Goal: Task Accomplishment & Management: Manage account settings

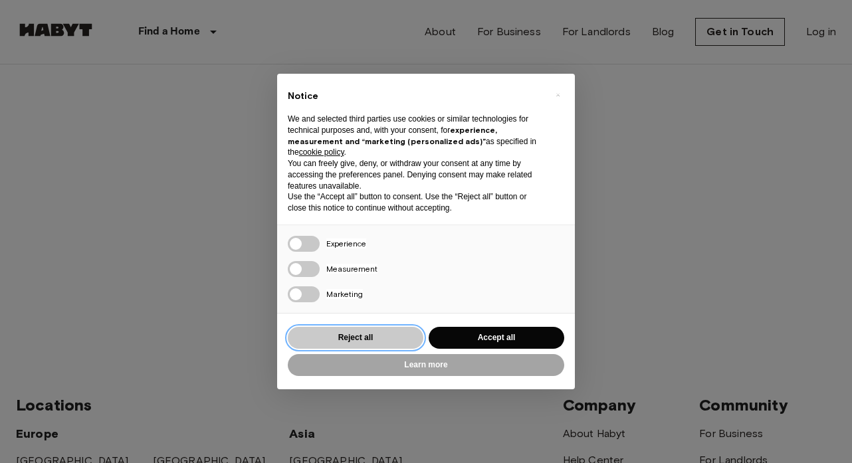
click at [393, 341] on button "Reject all" at bounding box center [355, 338] width 135 height 22
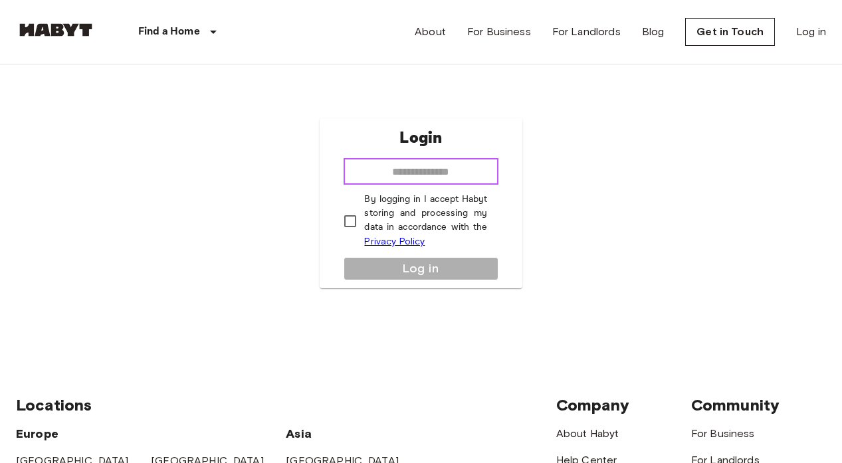
click at [418, 170] on input "email" at bounding box center [420, 171] width 154 height 27
type input "**********"
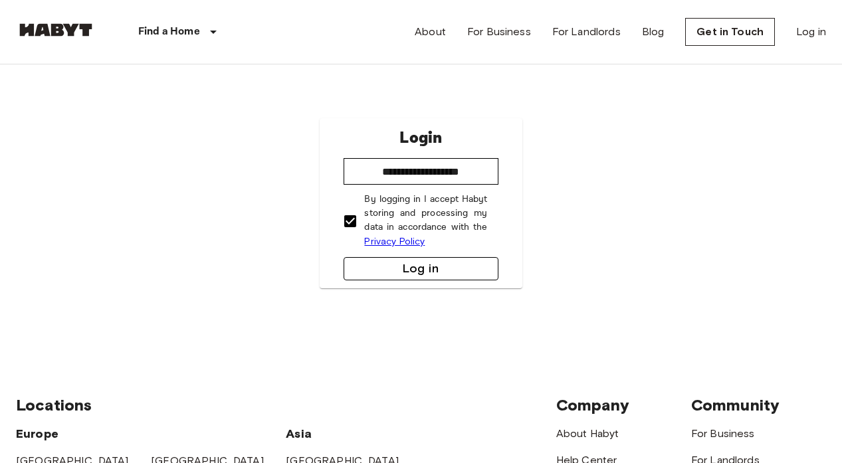
click at [384, 258] on button "Log in" at bounding box center [420, 268] width 154 height 23
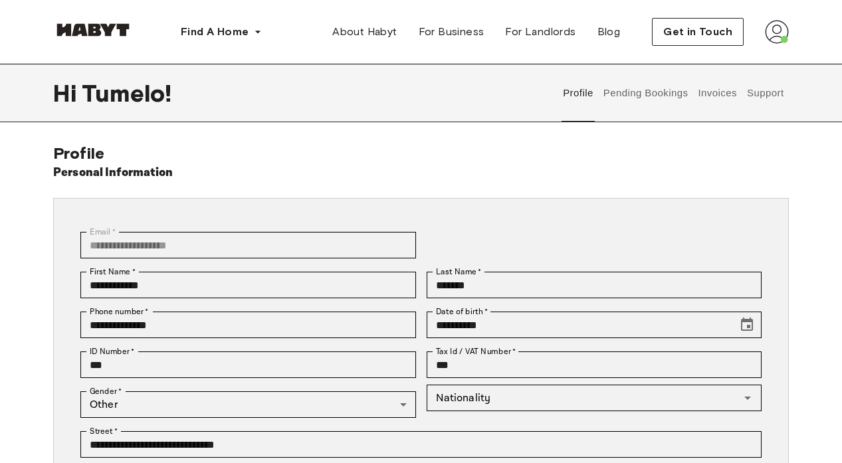
click at [647, 94] on button "Pending Bookings" at bounding box center [645, 93] width 88 height 58
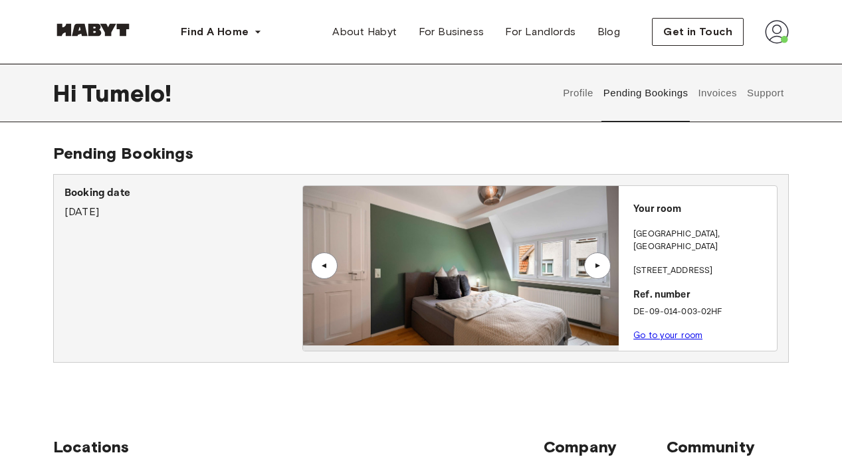
click at [755, 96] on button "Support" at bounding box center [765, 93] width 41 height 58
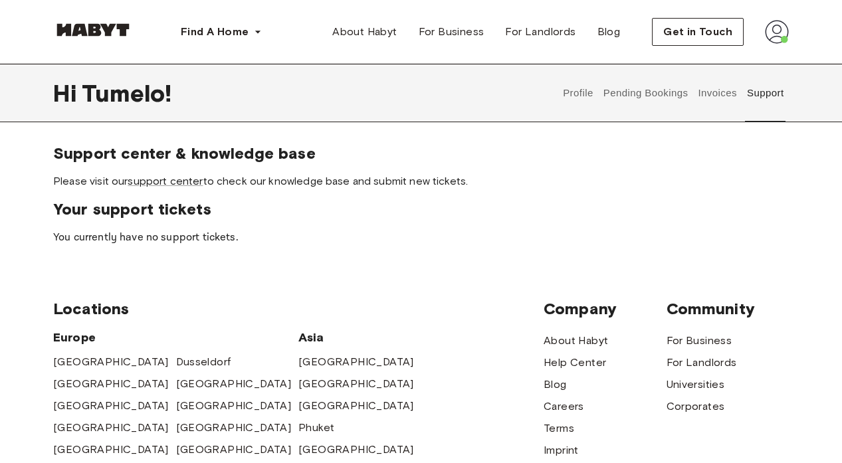
click at [707, 92] on button "Invoices" at bounding box center [717, 93] width 42 height 58
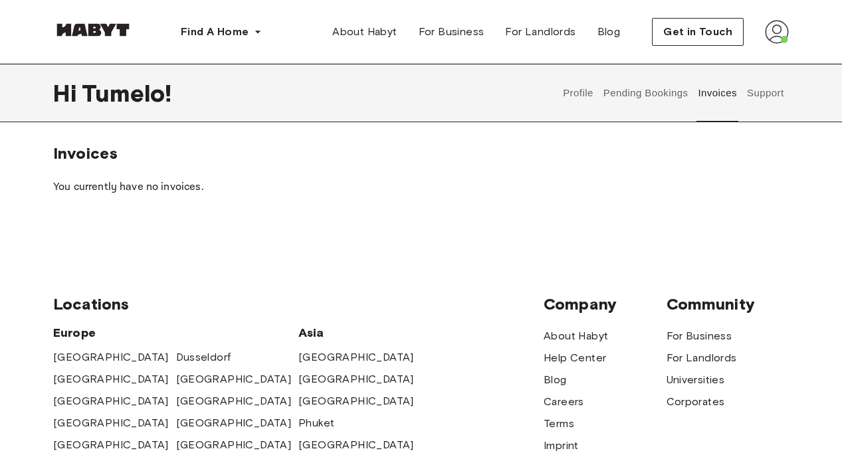
click at [575, 92] on button "Profile" at bounding box center [578, 93] width 34 height 58
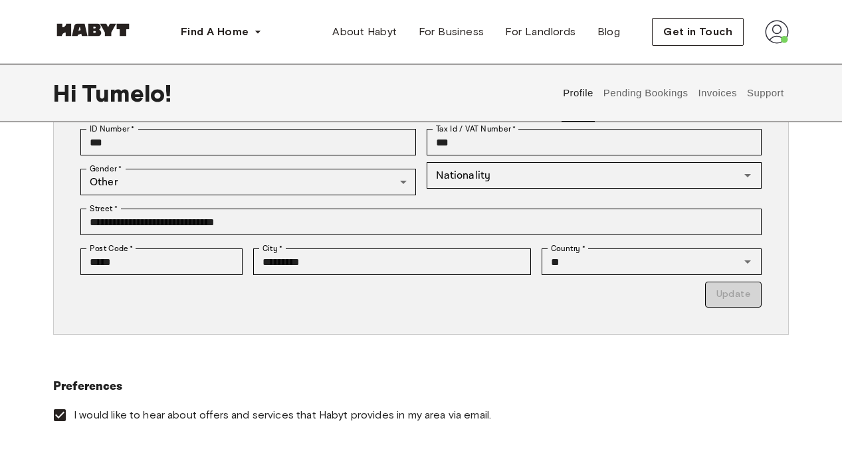
scroll to position [199, 0]
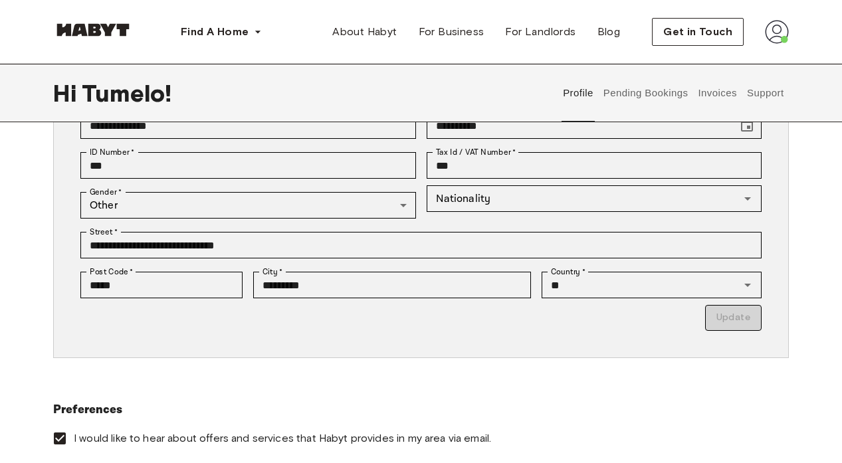
click at [632, 98] on button "Pending Bookings" at bounding box center [645, 93] width 88 height 58
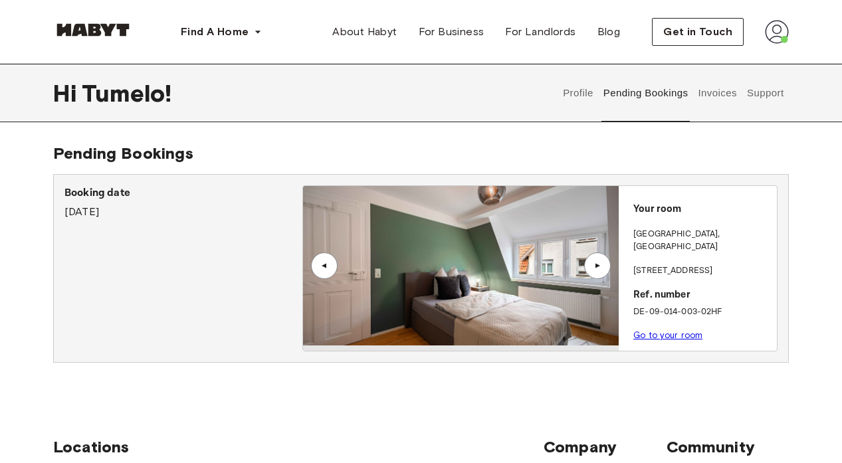
click at [662, 330] on link "Go to your room" at bounding box center [667, 335] width 69 height 10
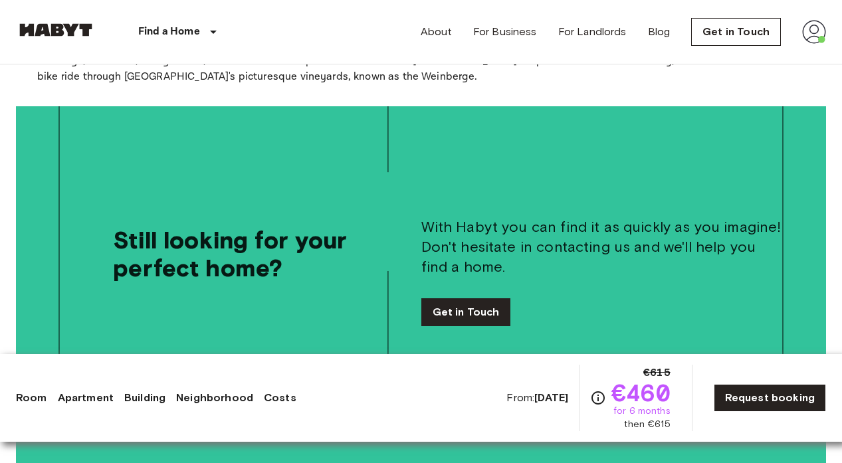
scroll to position [2258, 0]
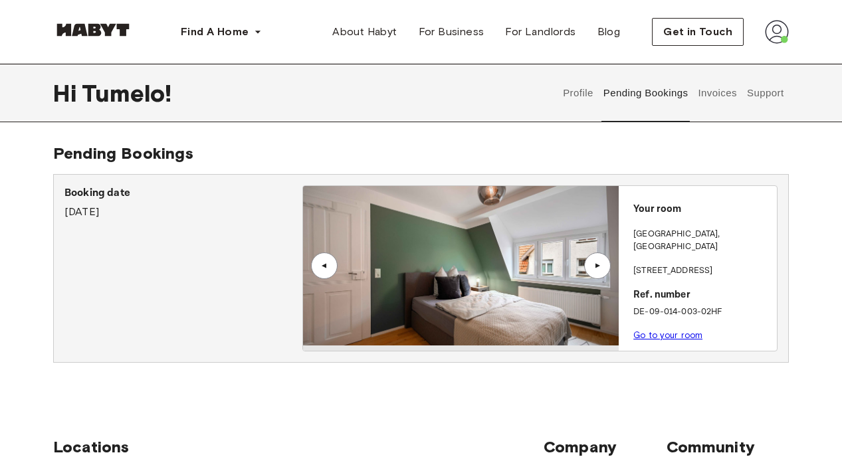
click at [715, 95] on button "Invoices" at bounding box center [717, 93] width 42 height 58
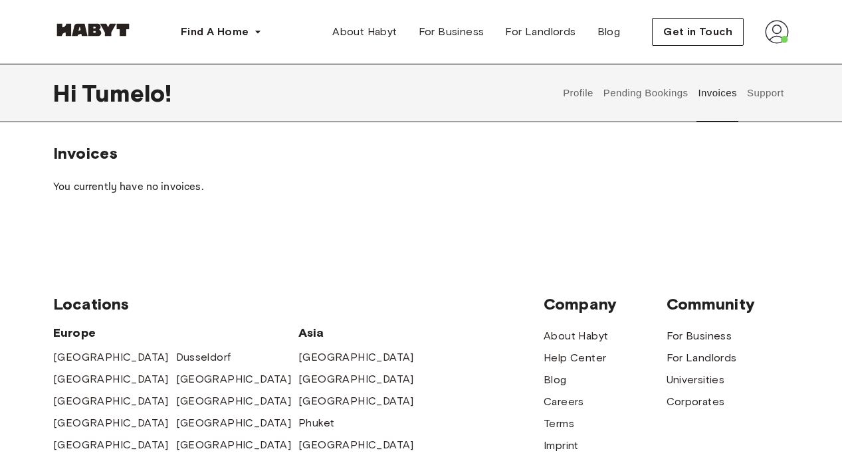
click at [634, 92] on button "Pending Bookings" at bounding box center [645, 93] width 88 height 58
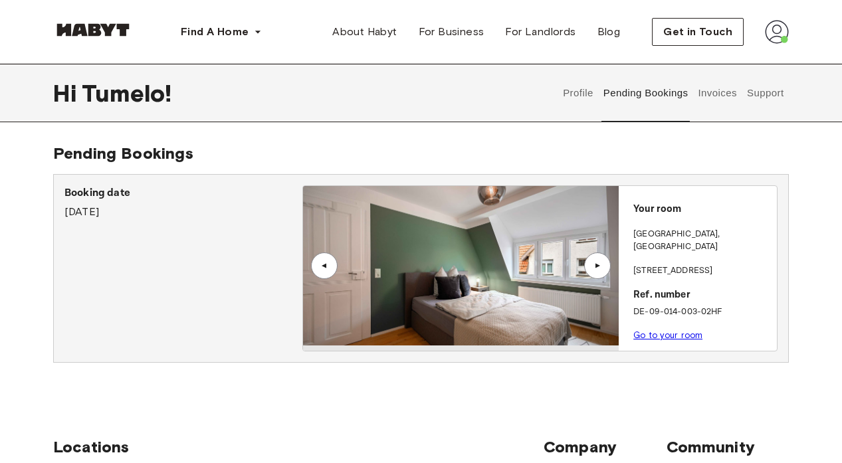
click at [573, 92] on button "Profile" at bounding box center [578, 93] width 34 height 58
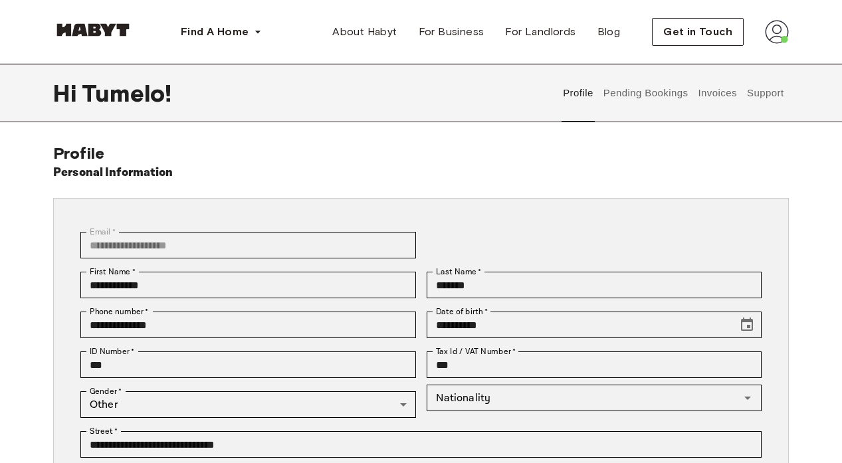
click at [656, 96] on button "Pending Bookings" at bounding box center [645, 93] width 88 height 58
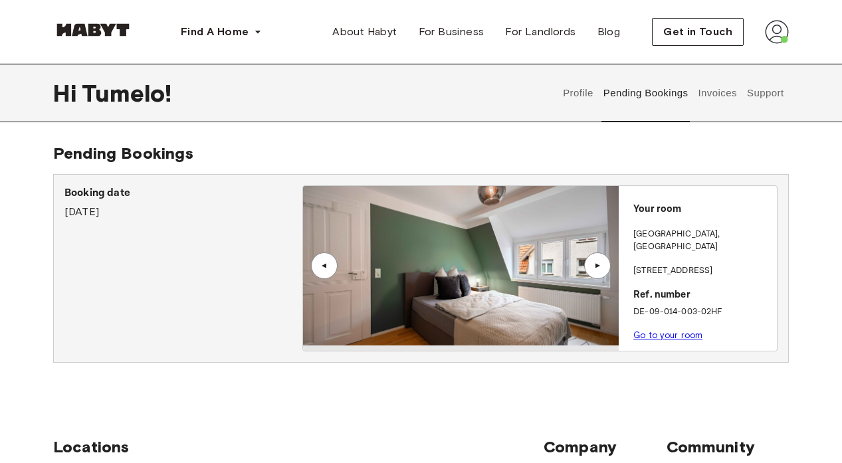
click at [600, 262] on div "▲" at bounding box center [596, 266] width 13 height 8
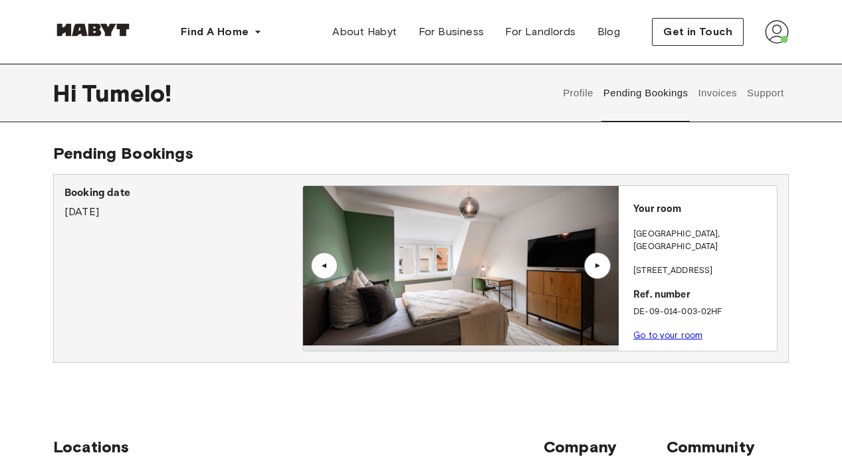
click at [600, 262] on div "▲" at bounding box center [596, 266] width 13 height 8
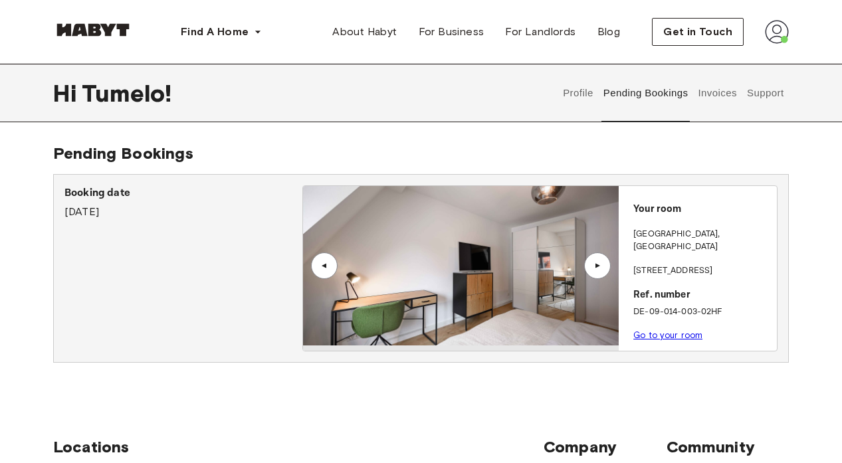
click at [598, 264] on div "▲" at bounding box center [596, 266] width 13 height 8
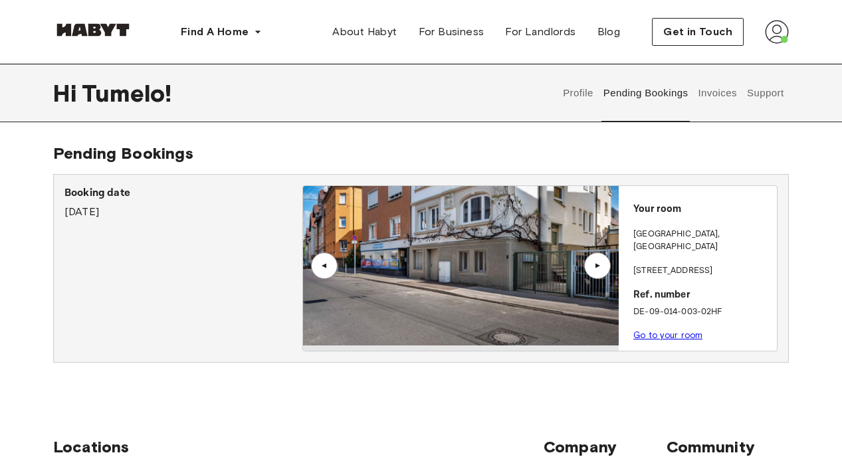
click at [598, 264] on div "▲" at bounding box center [596, 266] width 13 height 8
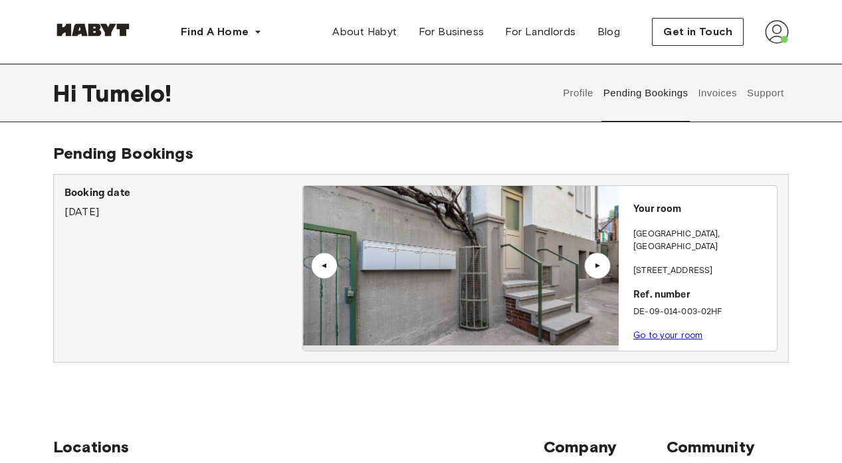
click at [598, 264] on div "▲" at bounding box center [596, 266] width 13 height 8
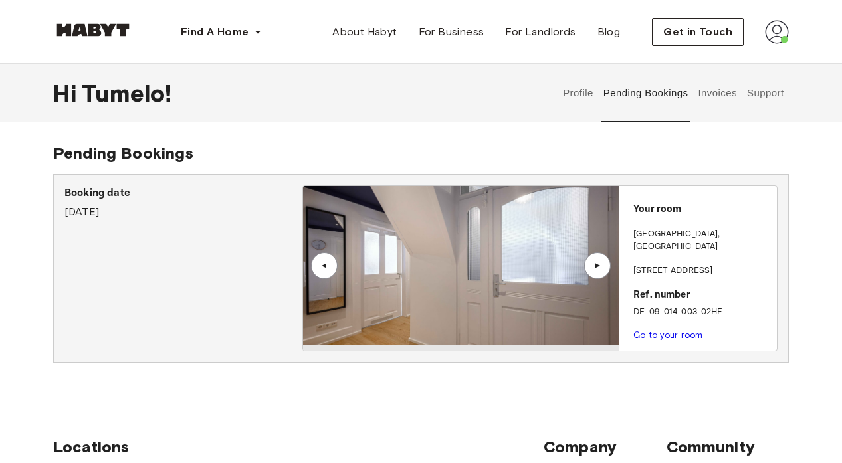
click at [490, 284] on img at bounding box center [461, 265] width 316 height 159
click at [602, 266] on div "▲" at bounding box center [596, 266] width 13 height 8
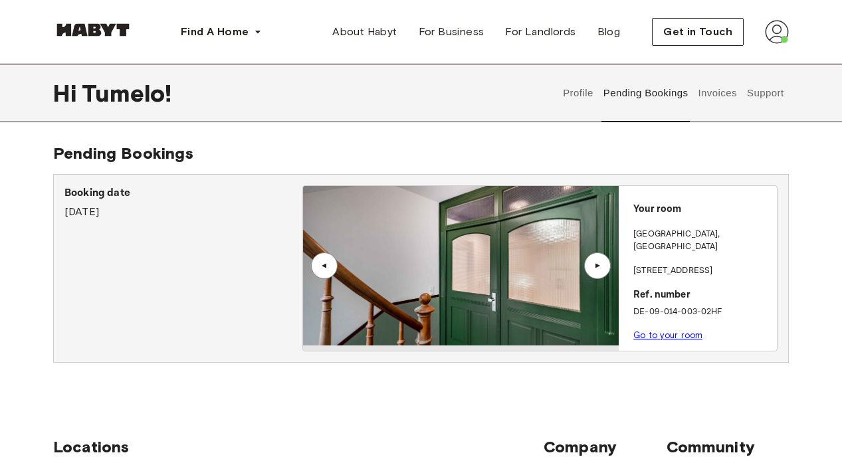
click at [602, 266] on div "▲" at bounding box center [596, 266] width 13 height 8
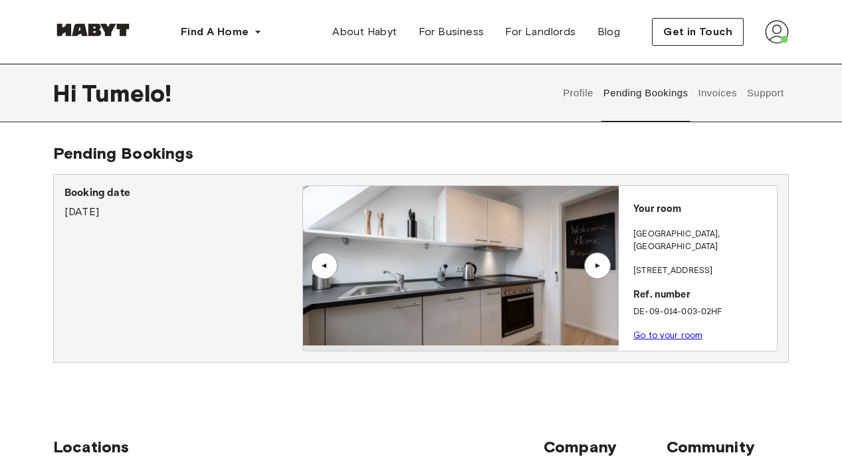
click at [602, 266] on div "▲" at bounding box center [596, 266] width 13 height 8
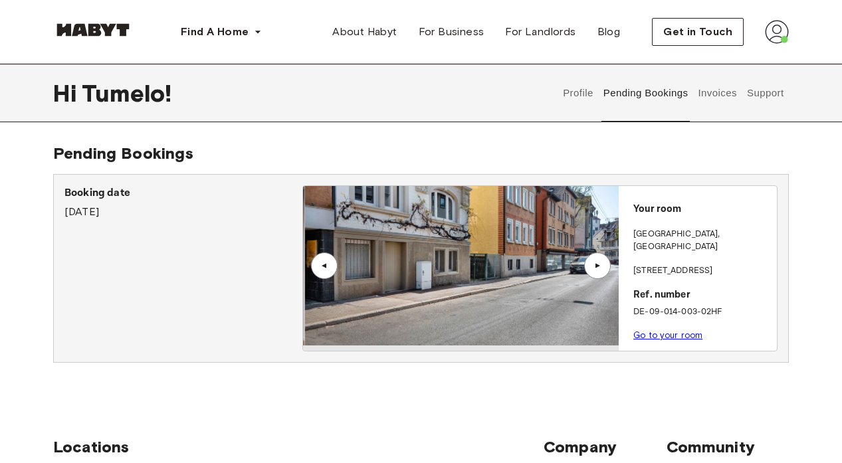
click at [602, 266] on div "▲" at bounding box center [596, 266] width 13 height 8
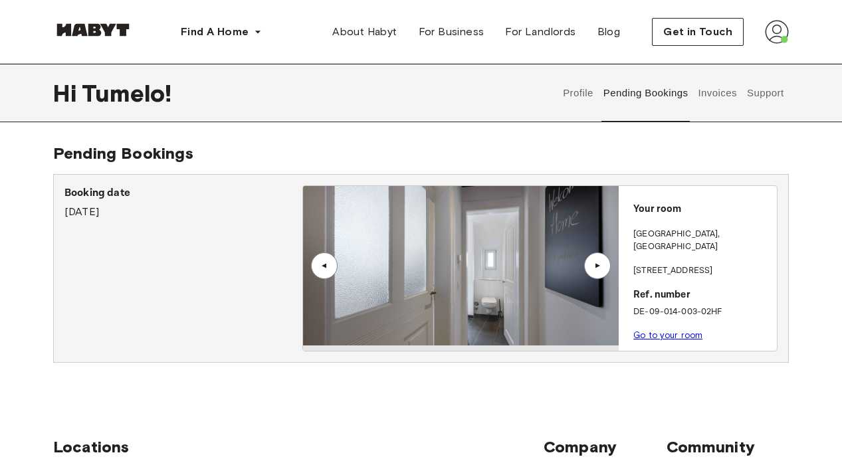
click at [602, 266] on div "▲" at bounding box center [596, 266] width 13 height 8
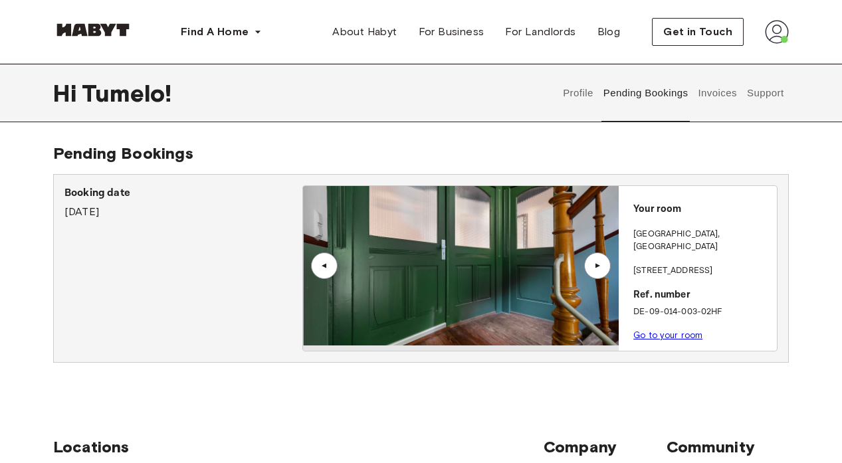
click at [602, 266] on div "▲" at bounding box center [596, 266] width 13 height 8
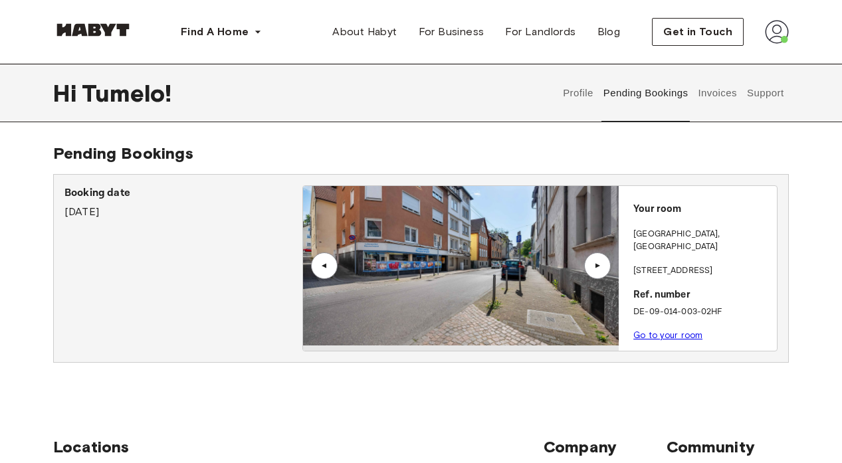
click at [598, 266] on div "▲" at bounding box center [596, 266] width 13 height 8
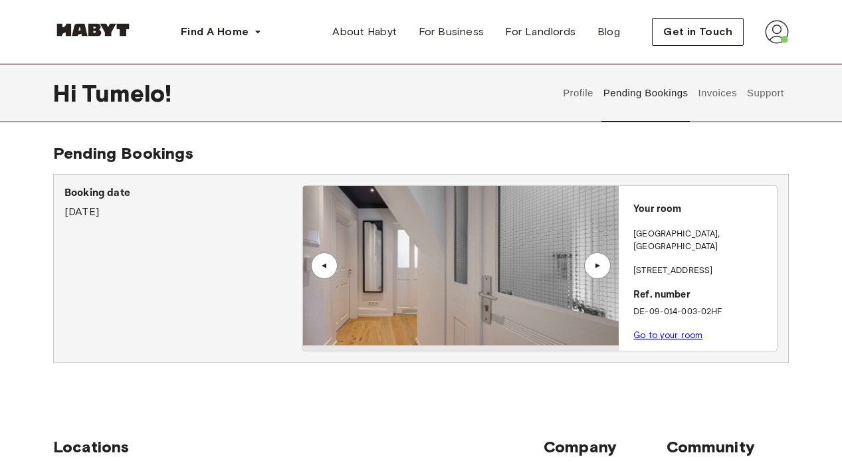
click at [598, 266] on div "▲" at bounding box center [596, 266] width 13 height 8
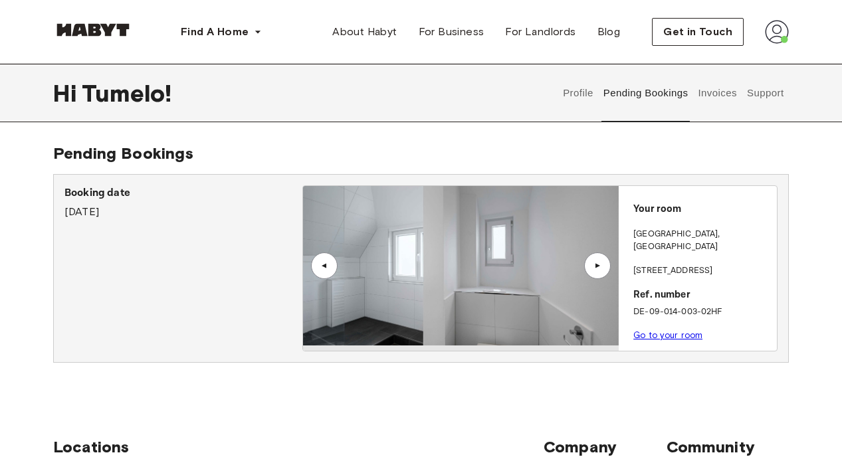
click at [596, 266] on div "▲" at bounding box center [596, 266] width 13 height 8
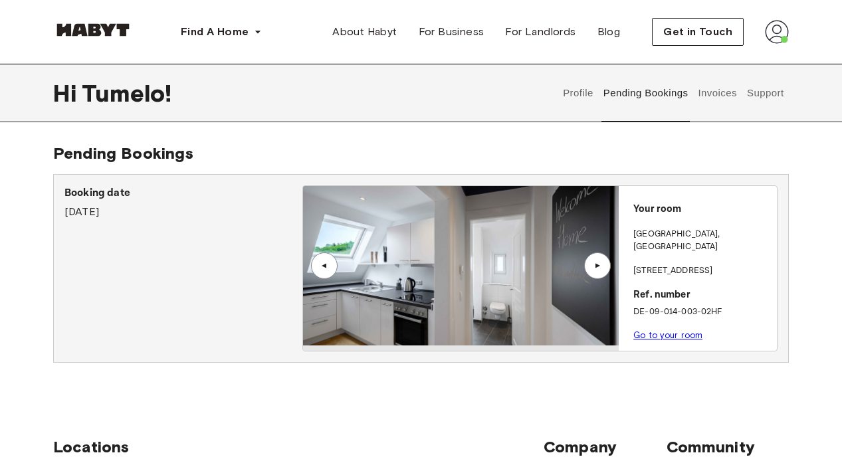
click at [592, 264] on div "▲" at bounding box center [596, 266] width 13 height 8
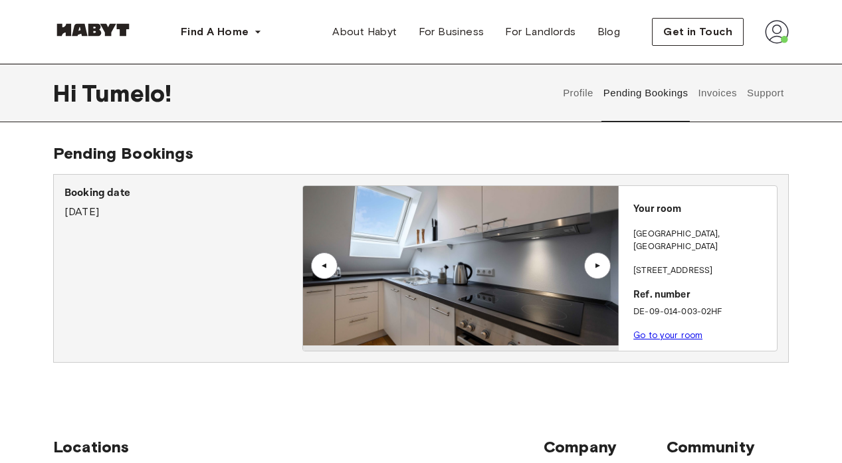
click at [596, 265] on div "▲" at bounding box center [596, 266] width 13 height 8
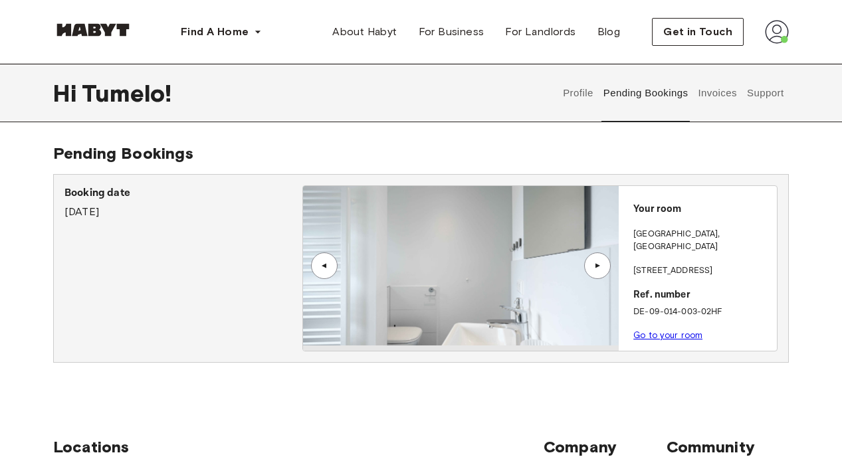
click at [600, 265] on div "▲" at bounding box center [596, 266] width 13 height 8
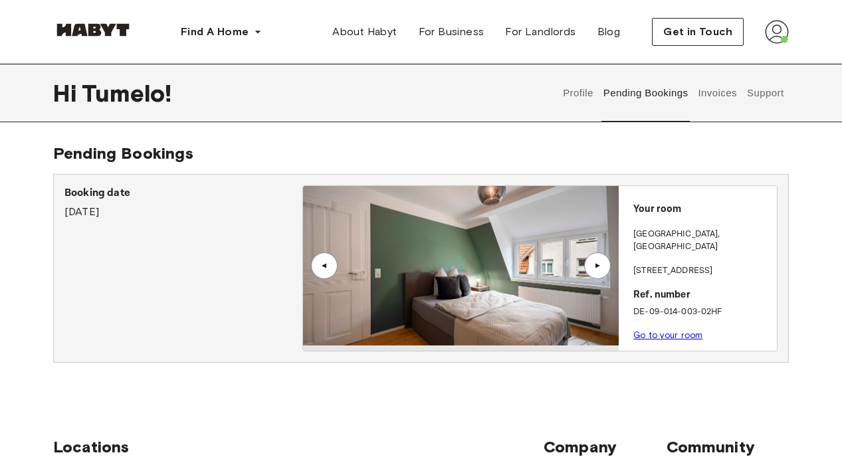
click at [598, 266] on div "▲" at bounding box center [596, 266] width 13 height 8
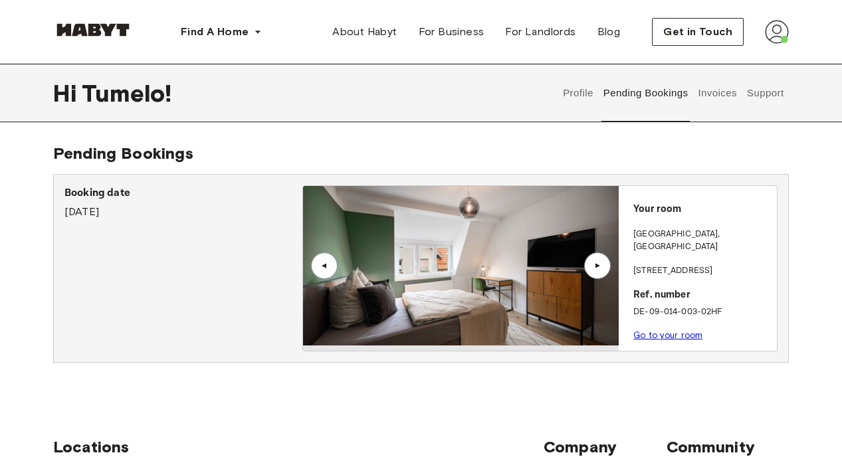
click at [654, 330] on link "Go to your room" at bounding box center [667, 335] width 69 height 10
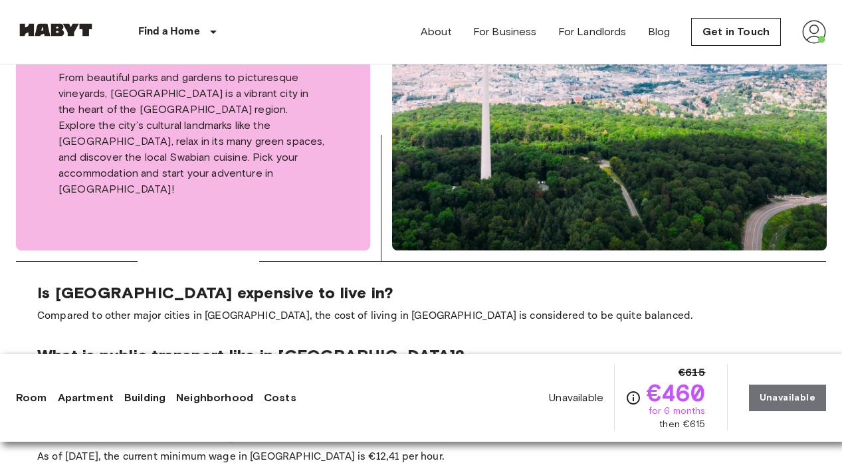
scroll to position [1840, 0]
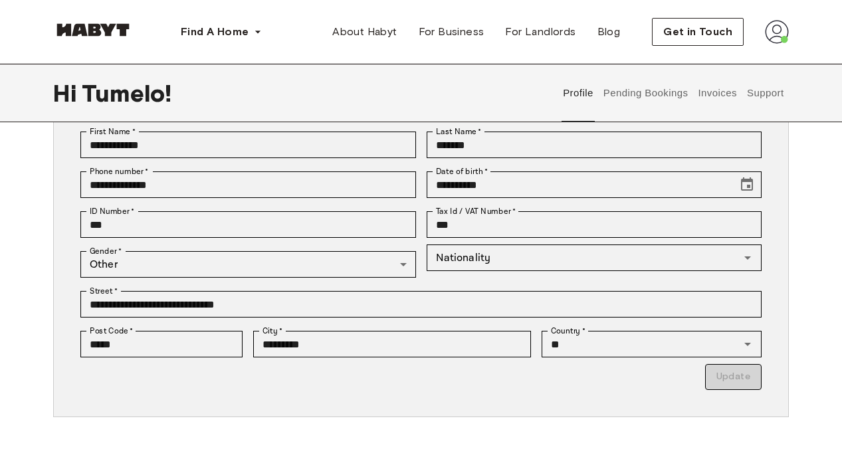
scroll to position [133, 0]
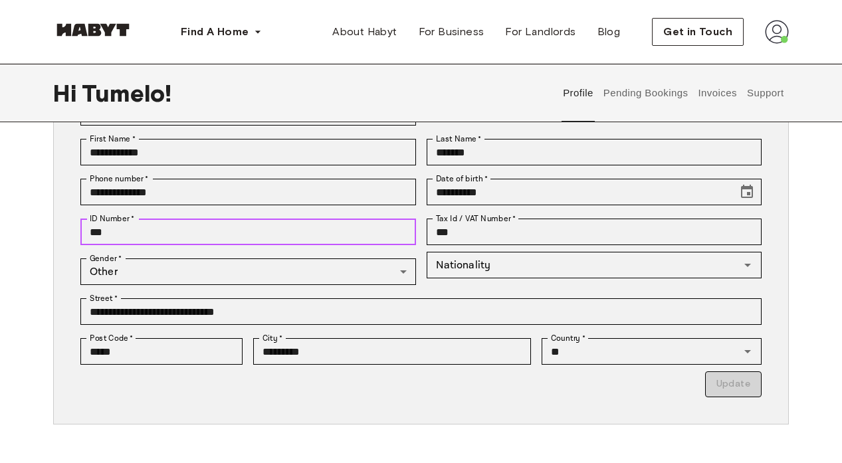
click at [118, 235] on input "***" at bounding box center [247, 232] width 335 height 27
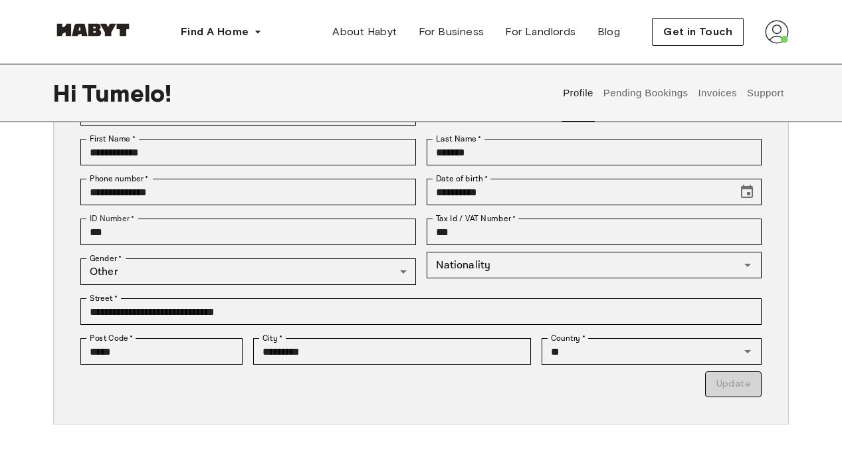
click at [540, 422] on div "**********" at bounding box center [420, 244] width 735 height 359
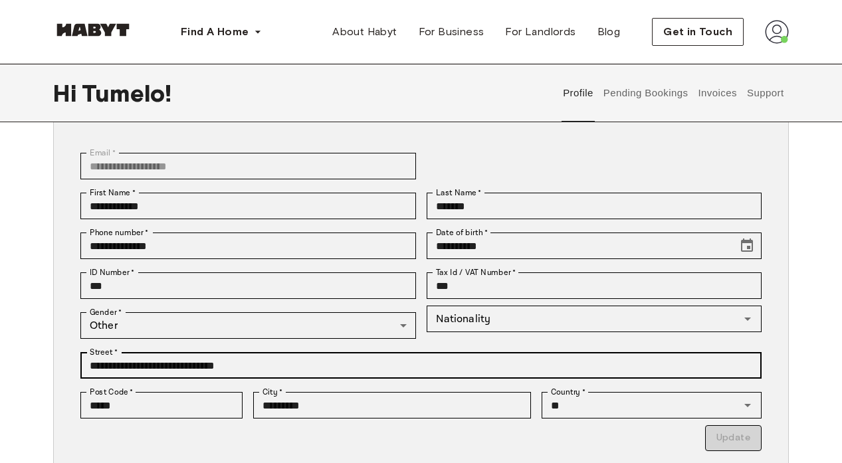
scroll to position [0, 0]
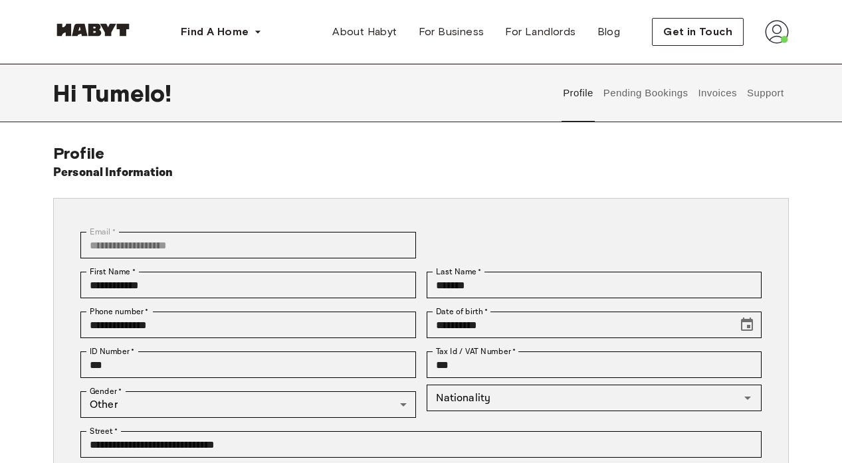
click at [635, 90] on button "Pending Bookings" at bounding box center [645, 93] width 88 height 58
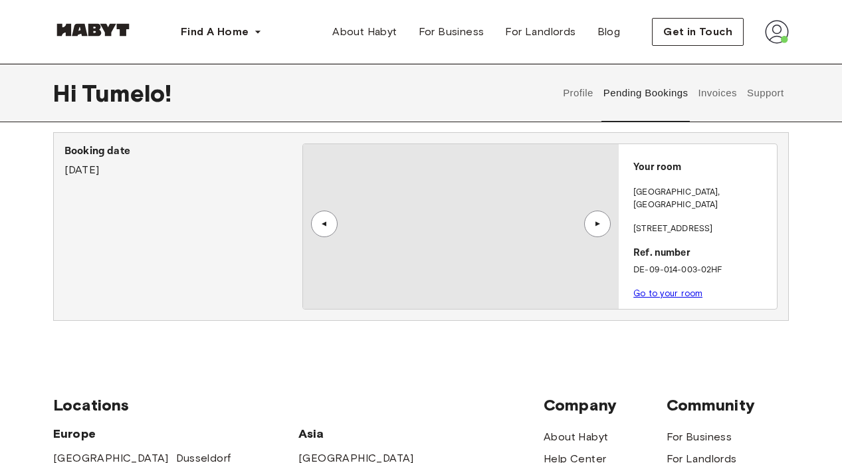
scroll to position [199, 0]
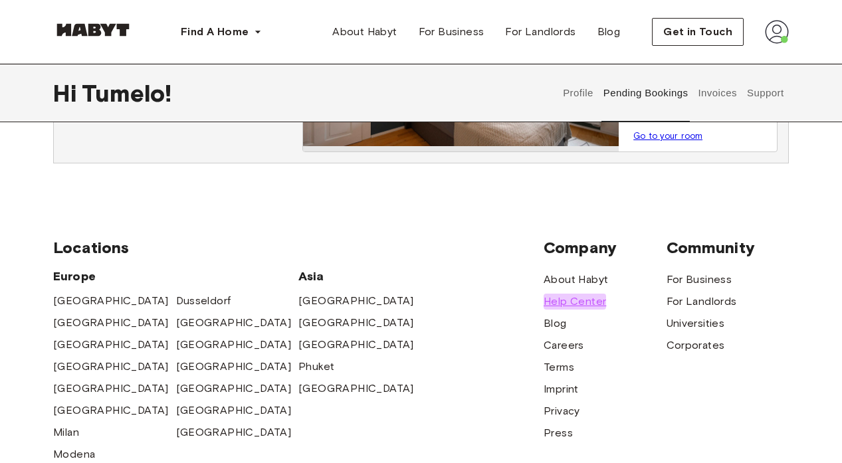
click at [564, 298] on span "Help Center" at bounding box center [574, 302] width 62 height 16
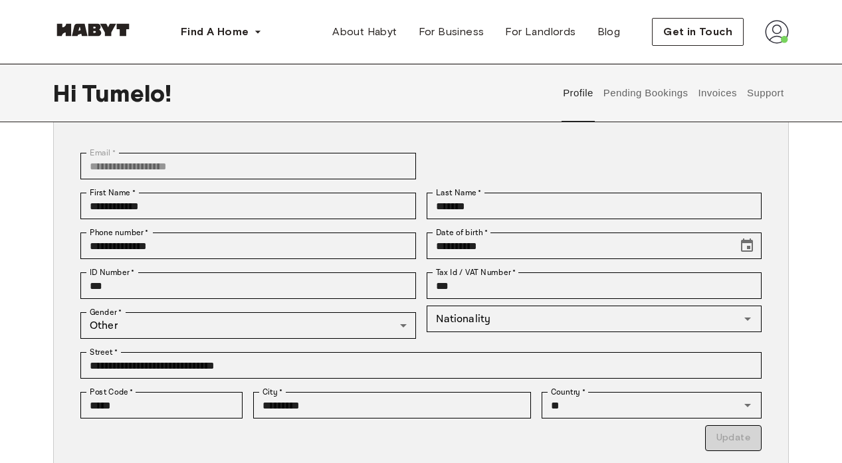
scroll to position [67, 0]
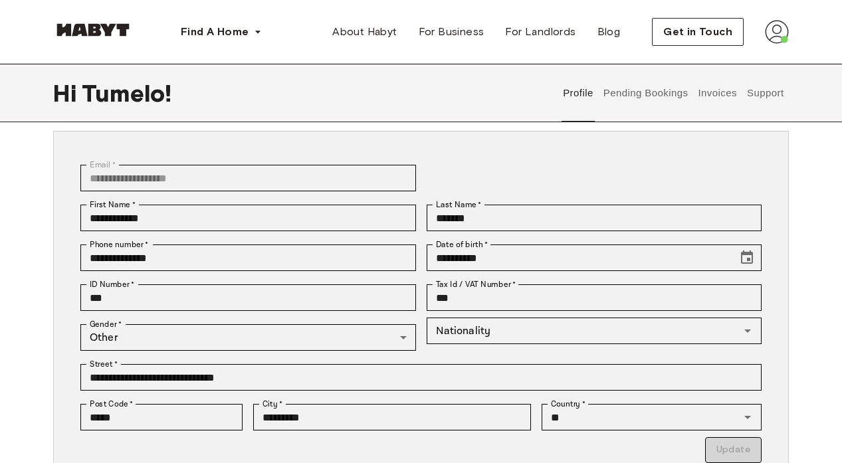
click at [639, 88] on button "Pending Bookings" at bounding box center [645, 93] width 88 height 58
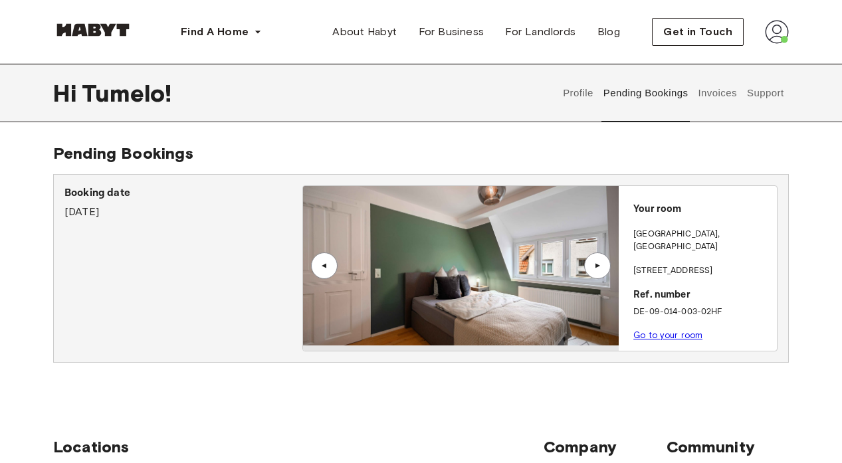
click at [602, 269] on div "▲" at bounding box center [596, 266] width 13 height 8
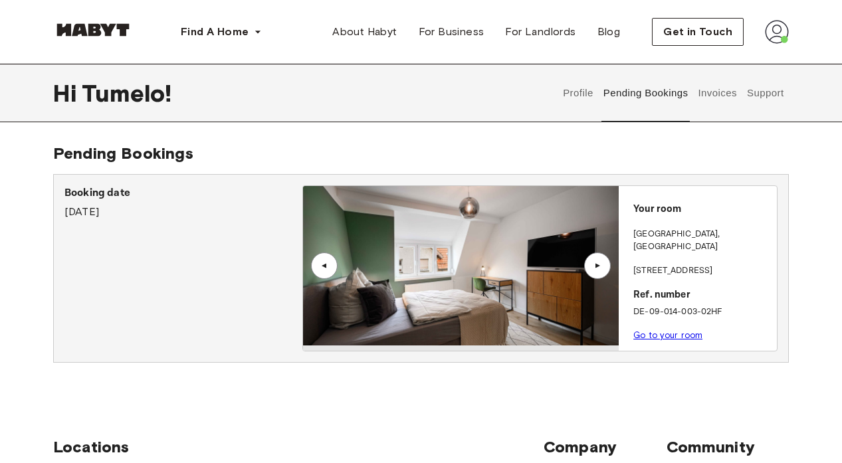
click at [602, 269] on div "▲" at bounding box center [596, 266] width 13 height 8
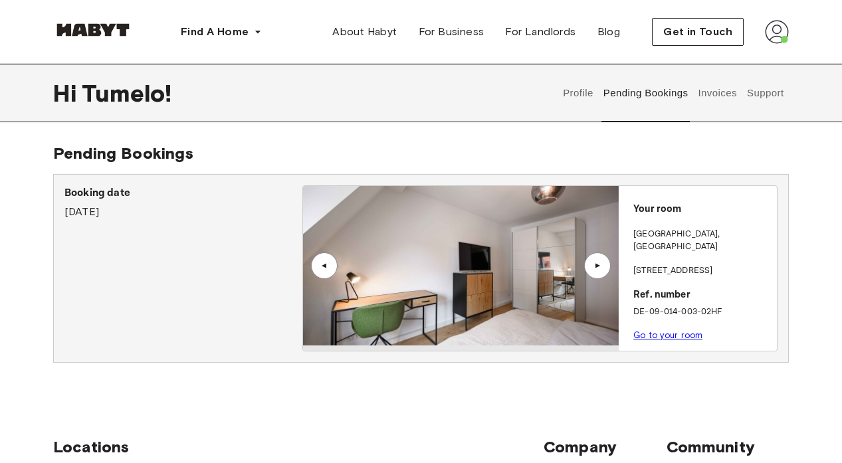
click at [602, 267] on div "▲" at bounding box center [596, 266] width 13 height 8
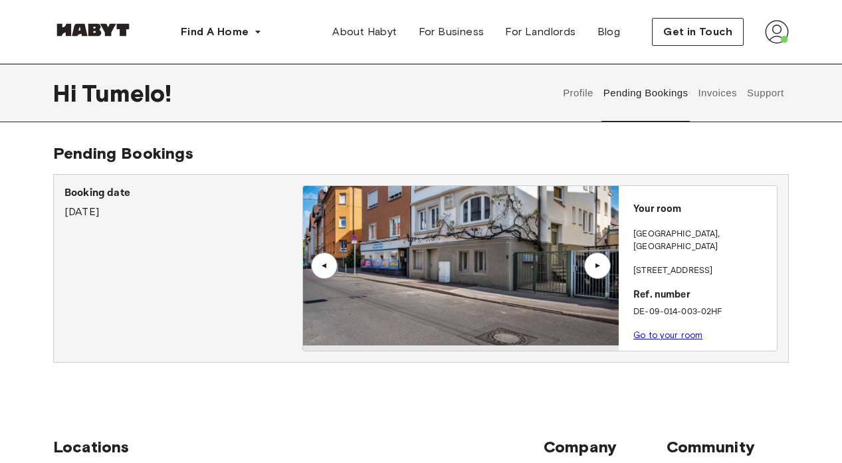
click at [708, 96] on button "Invoices" at bounding box center [717, 93] width 42 height 58
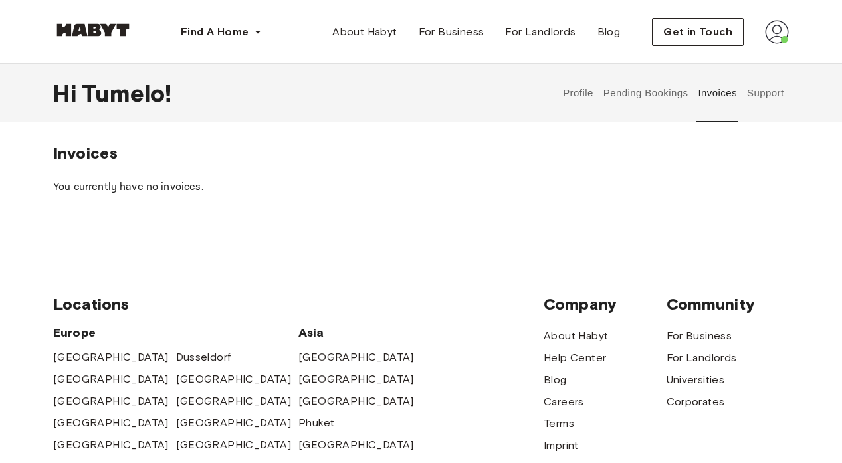
click at [776, 93] on button "Support" at bounding box center [765, 93] width 41 height 58
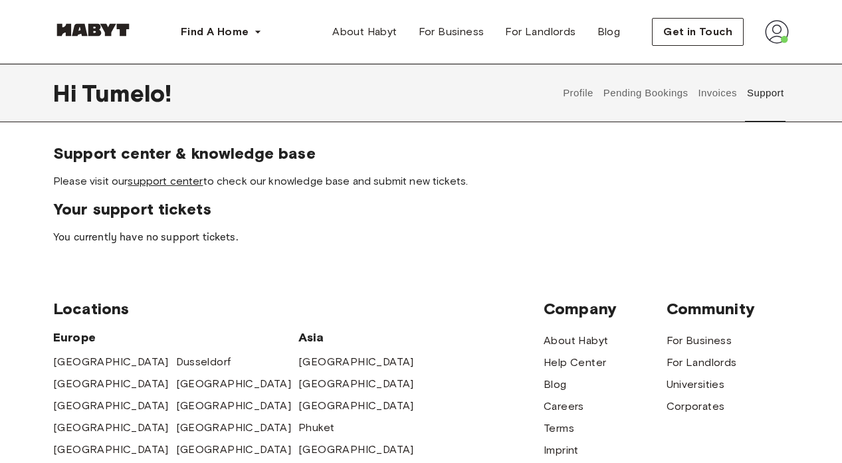
click at [185, 185] on link "support center" at bounding box center [165, 181] width 75 height 13
